Goal: Task Accomplishment & Management: Manage account settings

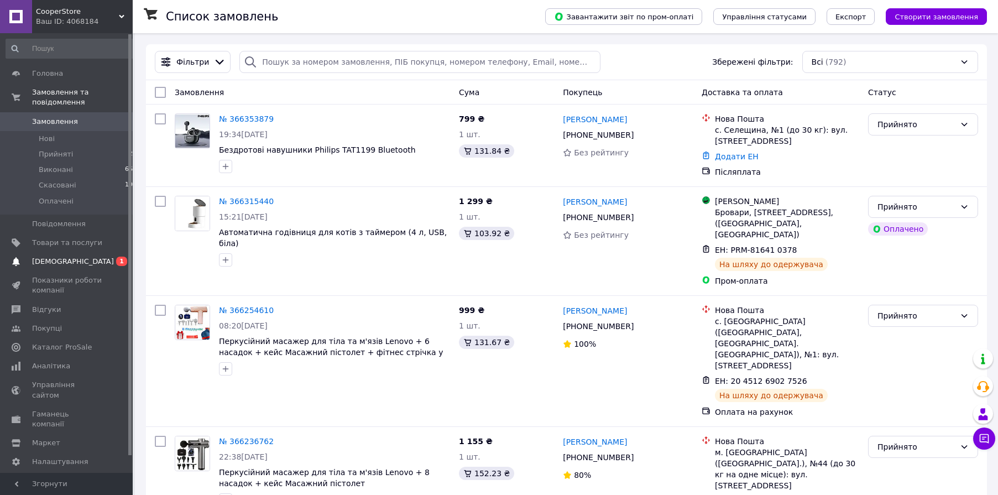
click at [64, 259] on span "[DEMOGRAPHIC_DATA]" at bounding box center [73, 262] width 82 height 10
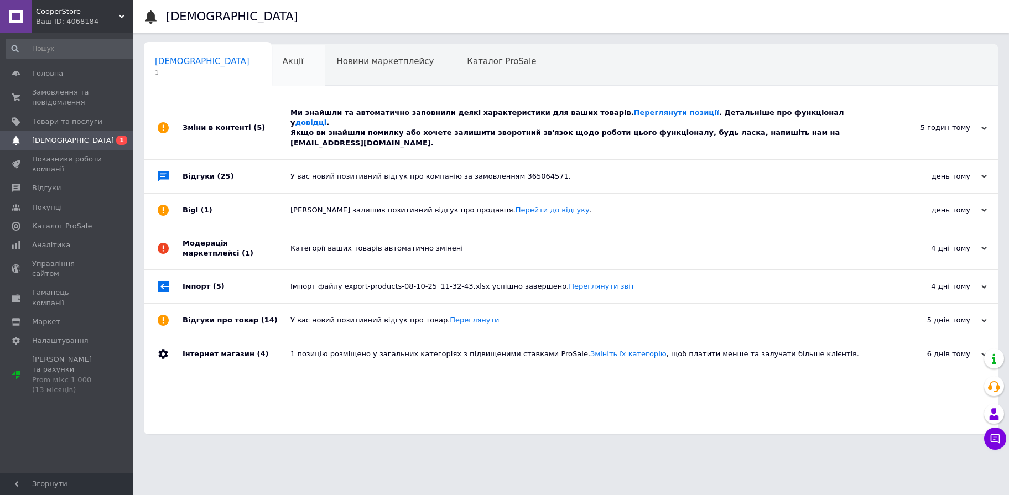
click at [272, 76] on div "Акції 0" at bounding box center [299, 66] width 54 height 42
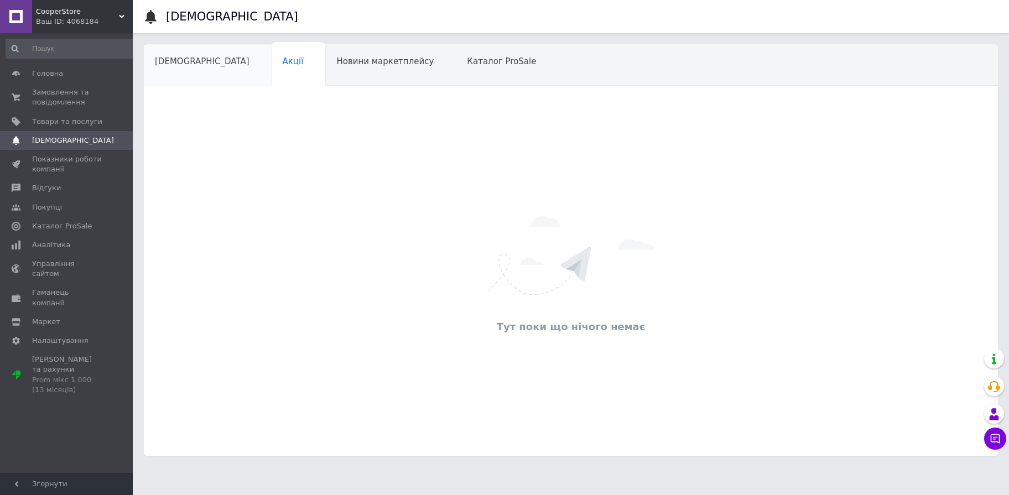
click at [171, 66] on span "[DEMOGRAPHIC_DATA]" at bounding box center [202, 61] width 95 height 10
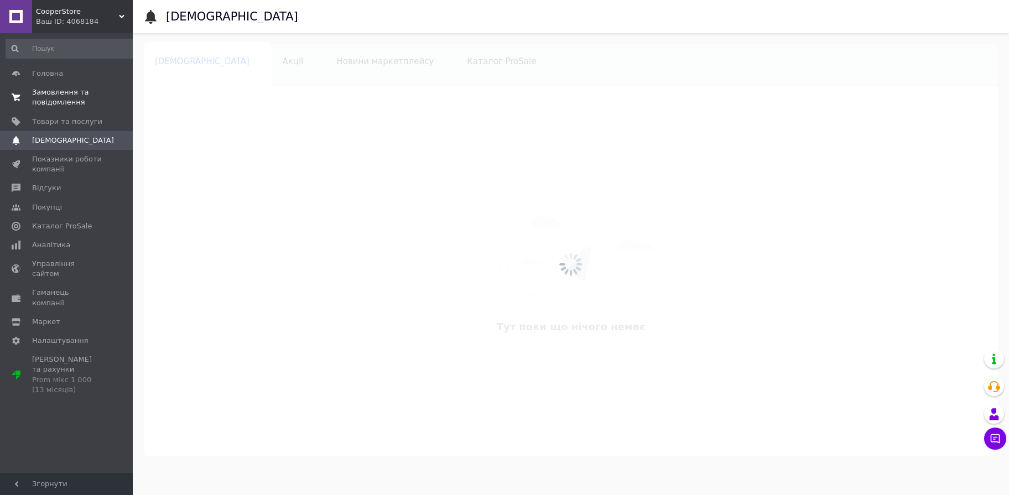
click at [70, 99] on span "Замовлення та повідомлення" at bounding box center [67, 97] width 70 height 20
